Goal: Information Seeking & Learning: Learn about a topic

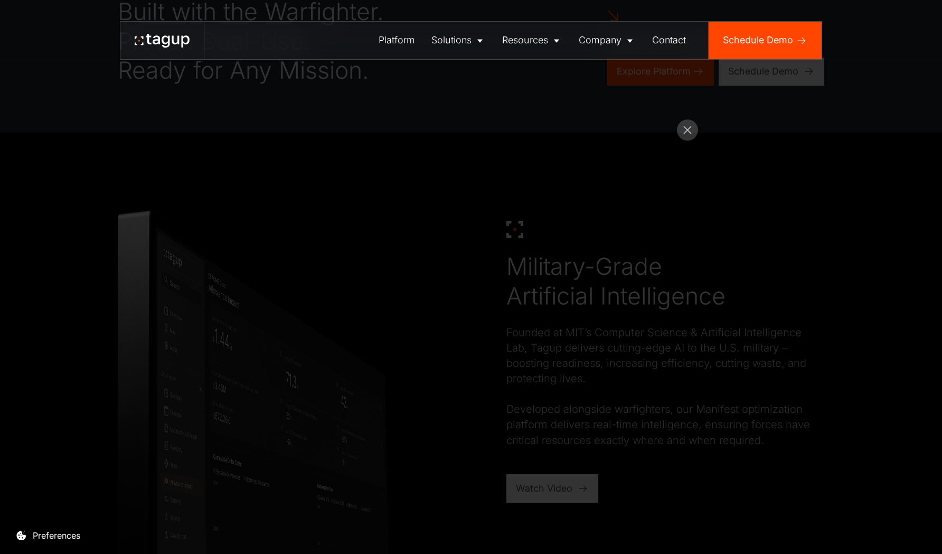
click at [72, 54] on div "Platform Solutions Solutions Defense Enterprise Resources Resource Library News…" at bounding box center [471, 40] width 895 height 39
click at [683, 132] on rect at bounding box center [687, 129] width 21 height 21
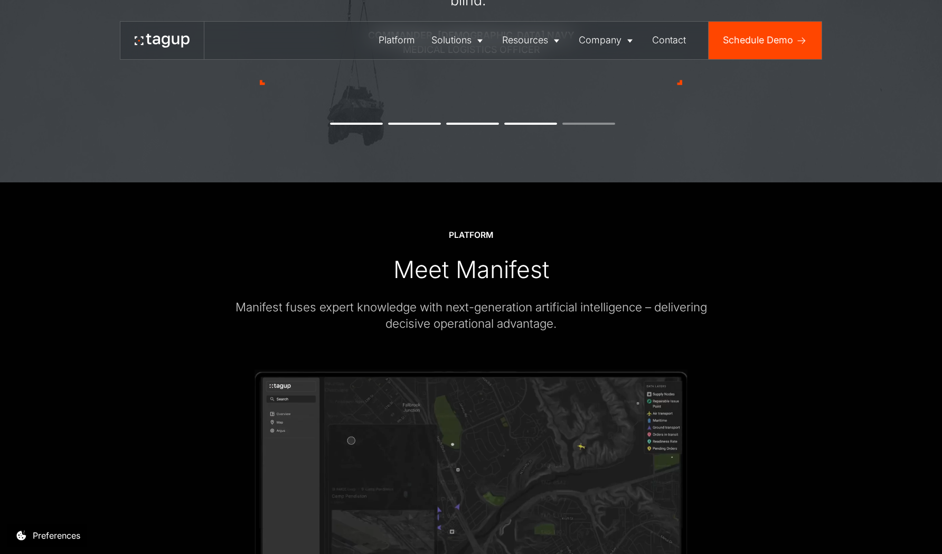
scroll to position [1105, 0]
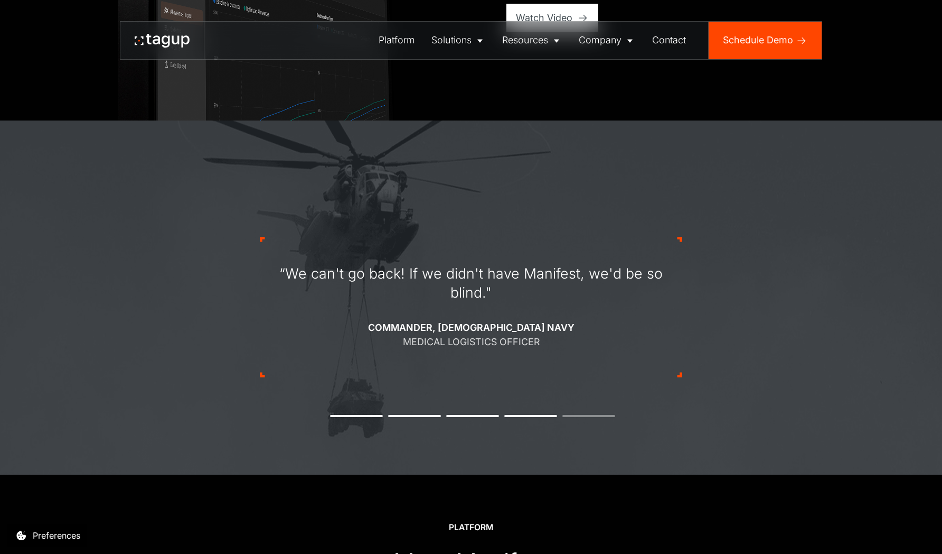
click at [410, 415] on button "2" at bounding box center [414, 416] width 53 height 2
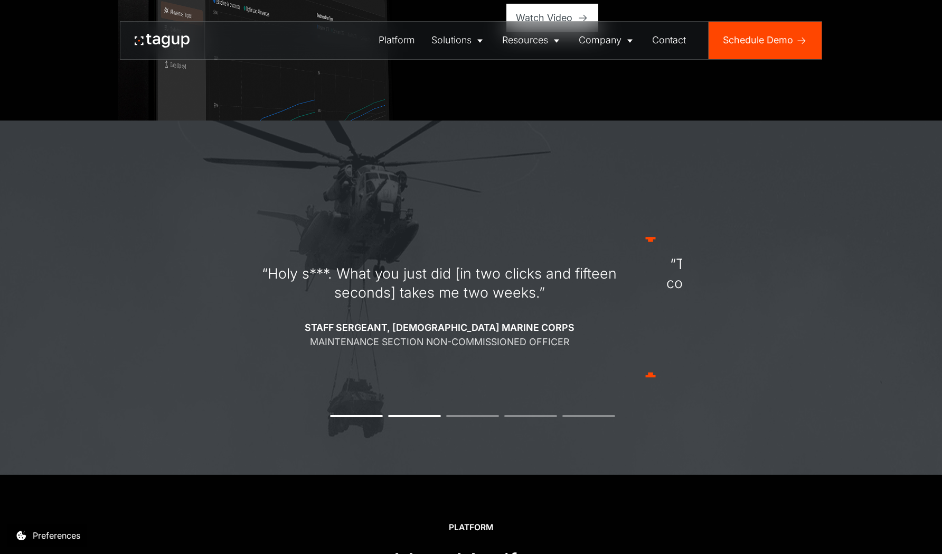
drag, startPoint x: 304, startPoint y: 270, endPoint x: 291, endPoint y: 290, distance: 23.3
click at [292, 290] on div "“Holy s***. What you just did [in two clicks and fifteen seconds] takes me two …" at bounding box center [439, 283] width 395 height 38
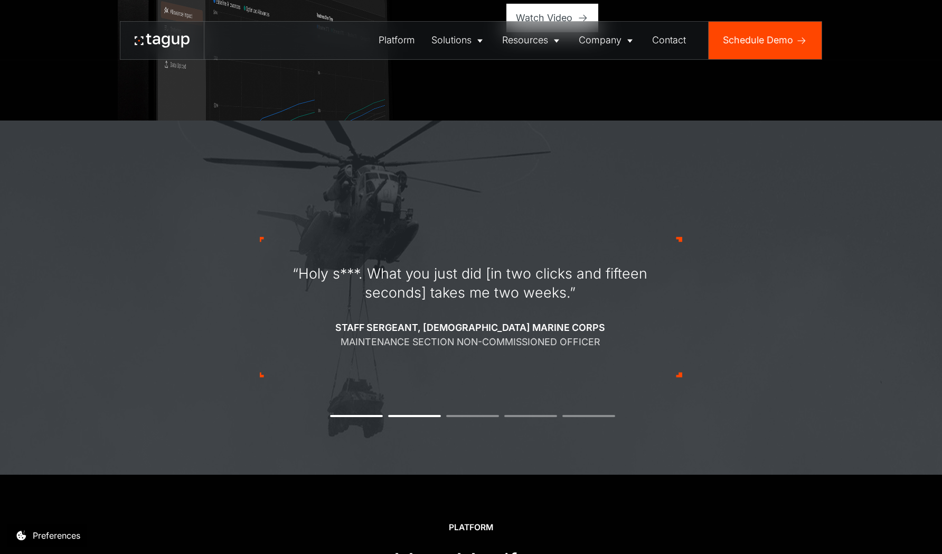
click at [425, 411] on div "“Holy s***. What you just did [in two clicks and fifteen seconds] takes me two …" at bounding box center [470, 306] width 423 height 241
click at [424, 416] on button "2" at bounding box center [414, 416] width 53 height 2
drag, startPoint x: 446, startPoint y: 334, endPoint x: 565, endPoint y: 332, distance: 118.4
click at [565, 332] on div "Staff Sergeant, [DEMOGRAPHIC_DATA] Marine Corps Maintenance Section Non-Commiss…" at bounding box center [472, 335] width 270 height 29
drag, startPoint x: 521, startPoint y: 317, endPoint x: 418, endPoint y: 322, distance: 102.6
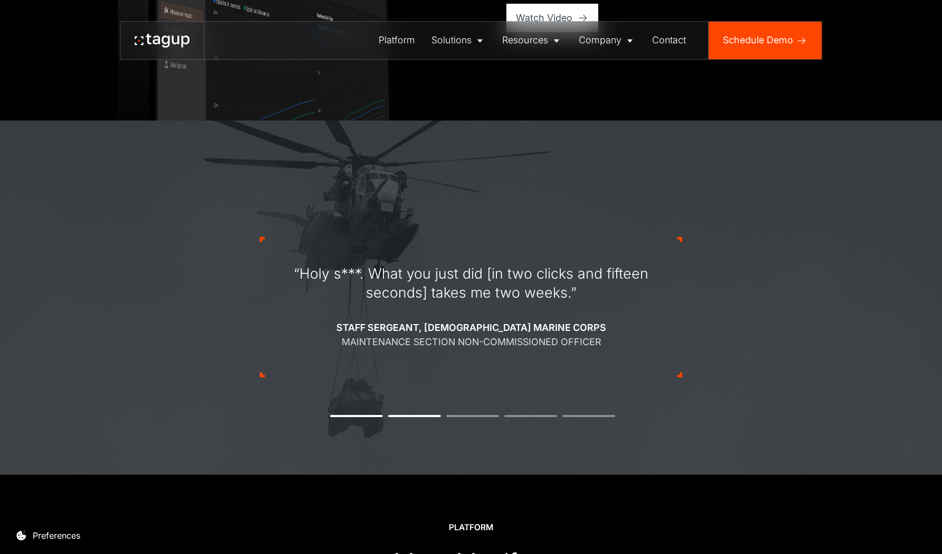
click at [418, 322] on div "“Holy s***. What you just did [in two clicks and fifteen seconds] takes me two …" at bounding box center [471, 306] width 395 height 85
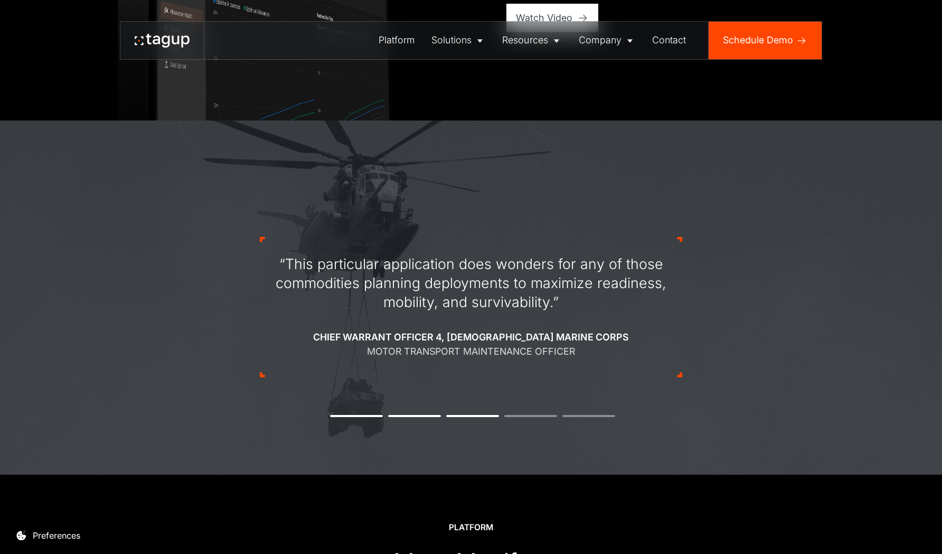
drag, startPoint x: 432, startPoint y: 302, endPoint x: 586, endPoint y: 307, distance: 154.3
click at [572, 306] on div "“This particular application does wonders for any of those commodities planning…" at bounding box center [471, 283] width 395 height 57
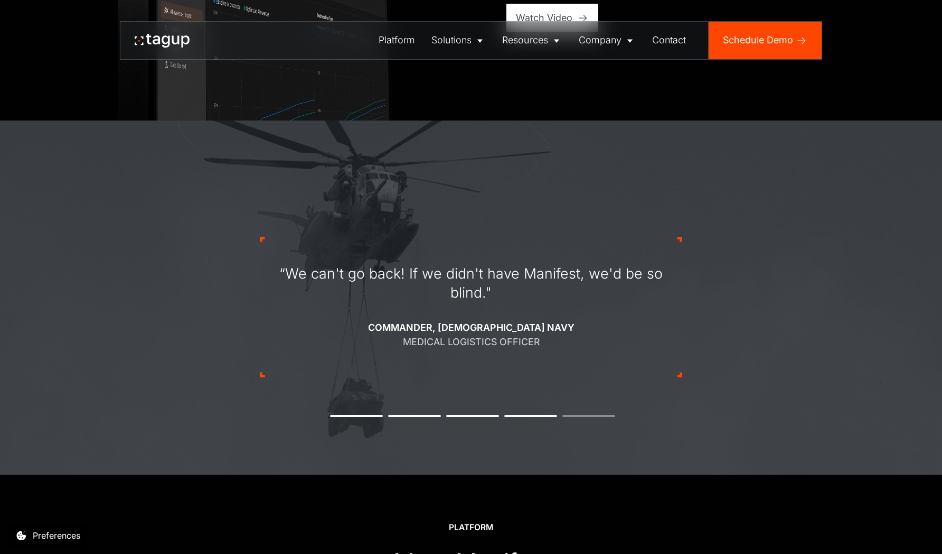
click at [480, 416] on button "3" at bounding box center [472, 416] width 53 height 2
click at [389, 37] on div "Platform" at bounding box center [397, 40] width 36 height 14
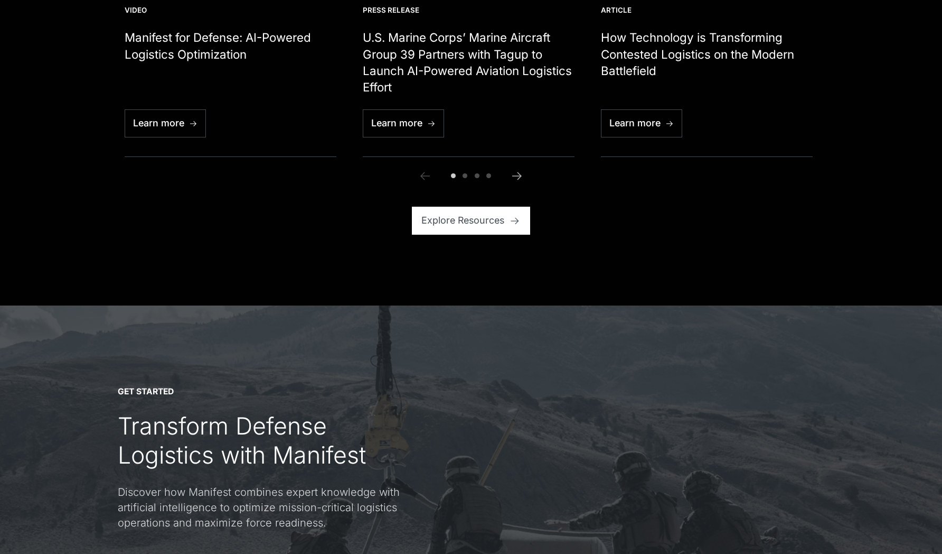
scroll to position [3533, 0]
